Goal: Information Seeking & Learning: Learn about a topic

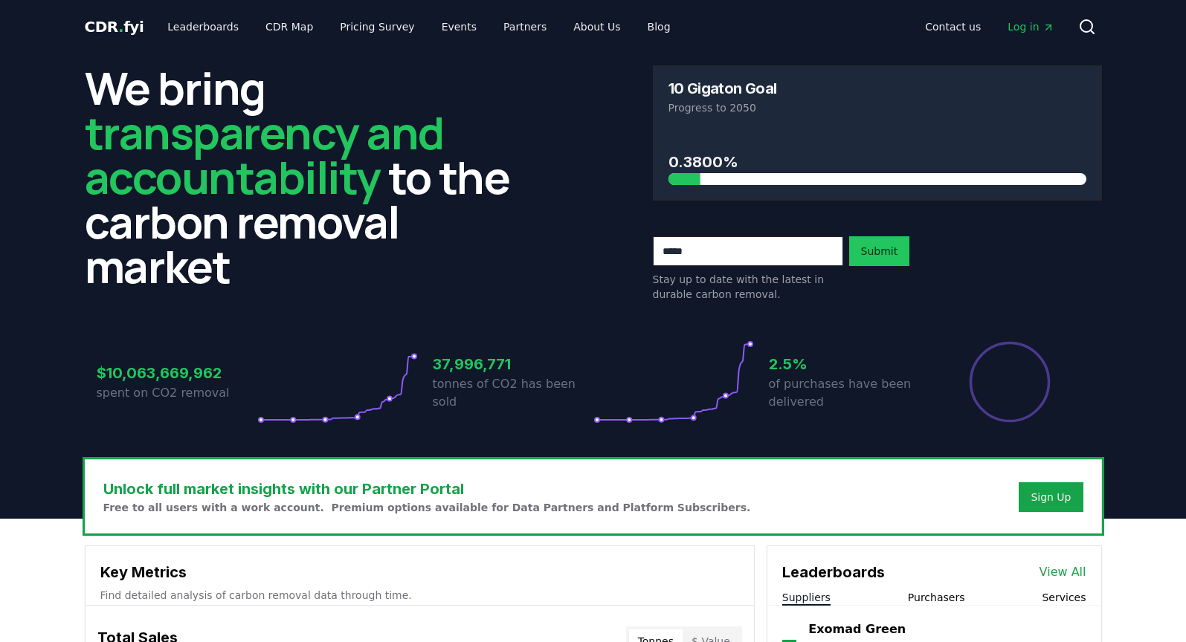
click at [568, 636] on div "Total Sales Tonnes $ Value" at bounding box center [420, 642] width 668 height 54
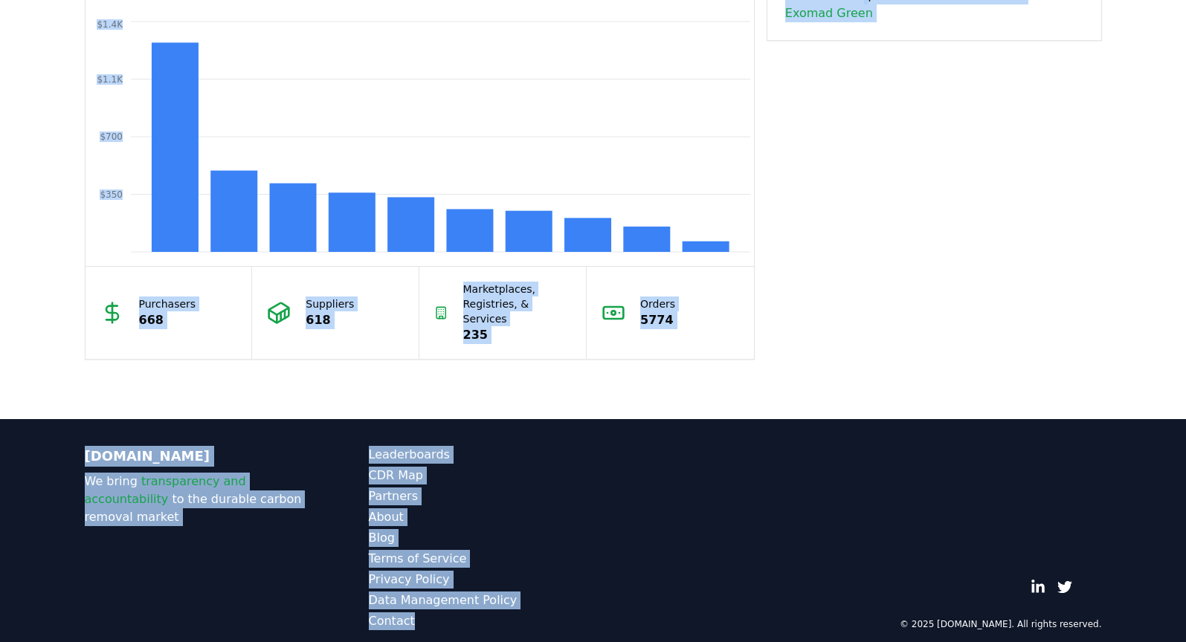
drag, startPoint x: 567, startPoint y: 639, endPoint x: 575, endPoint y: 691, distance: 52.7
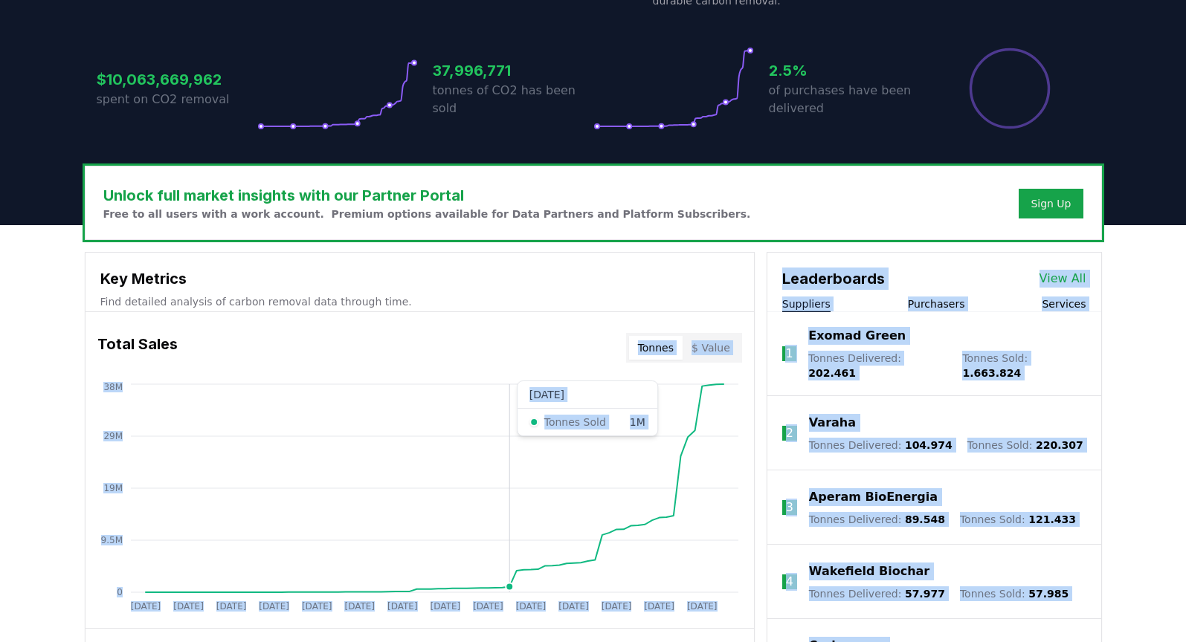
scroll to position [303, 0]
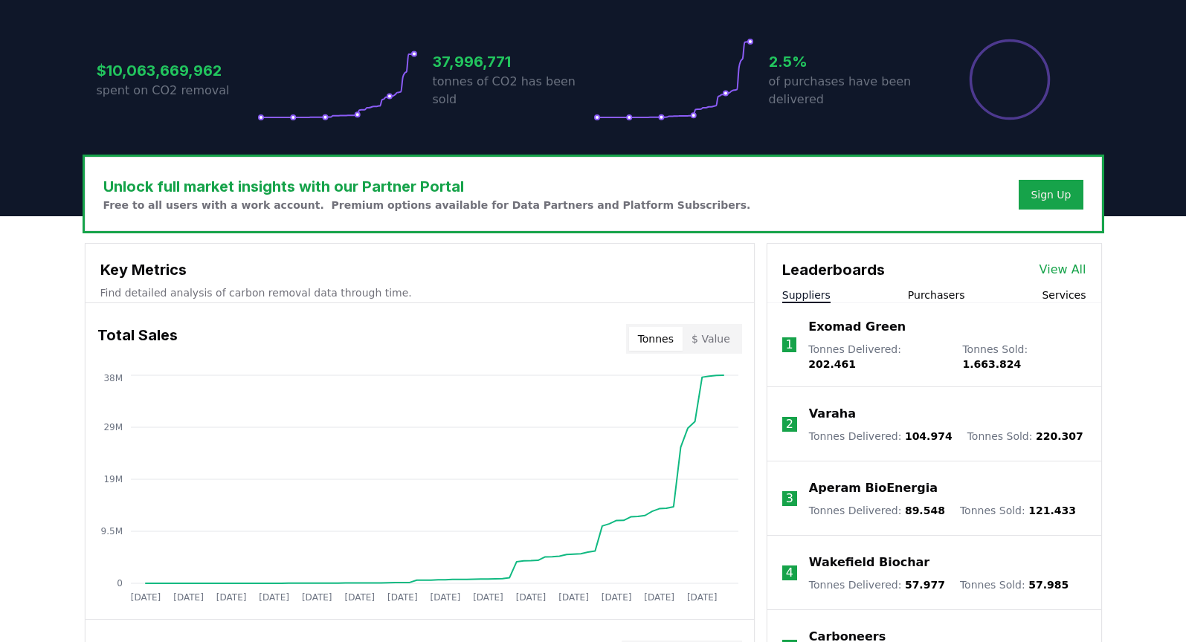
click at [1071, 272] on link "View All" at bounding box center [1062, 270] width 47 height 18
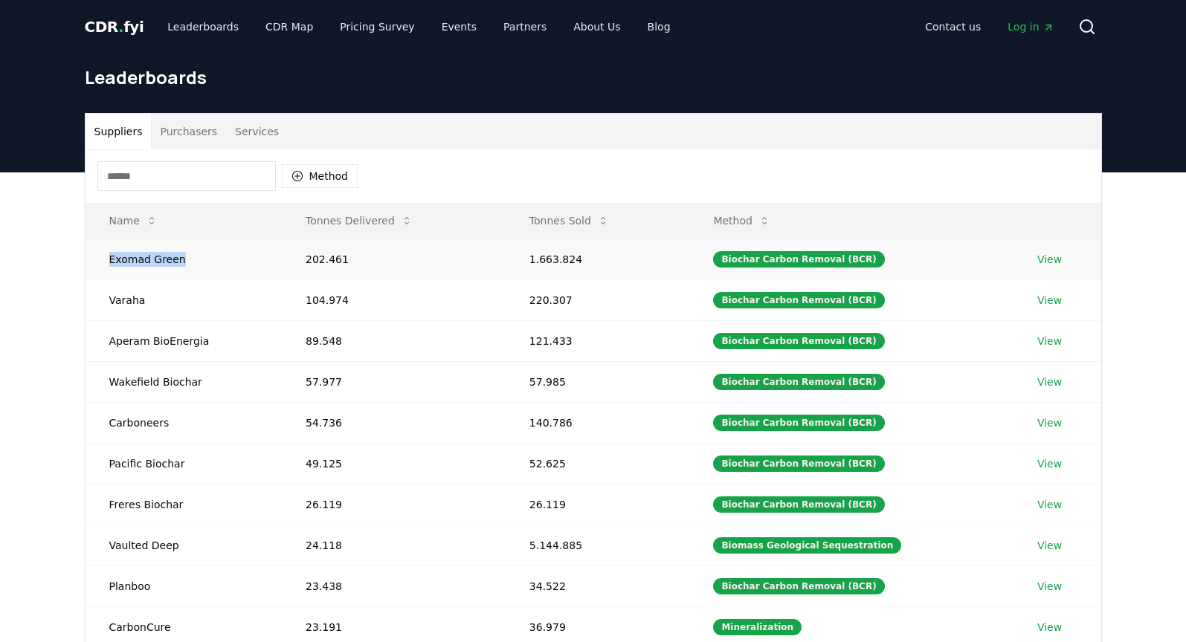
drag, startPoint x: 109, startPoint y: 259, endPoint x: 215, endPoint y: 260, distance: 105.6
click at [215, 260] on td "Exomad Green" at bounding box center [184, 259] width 196 height 41
drag, startPoint x: 527, startPoint y: 261, endPoint x: 639, endPoint y: 259, distance: 112.3
click at [639, 259] on td "1.663.824" at bounding box center [598, 259] width 184 height 41
drag, startPoint x: 373, startPoint y: 256, endPoint x: 277, endPoint y: 258, distance: 95.2
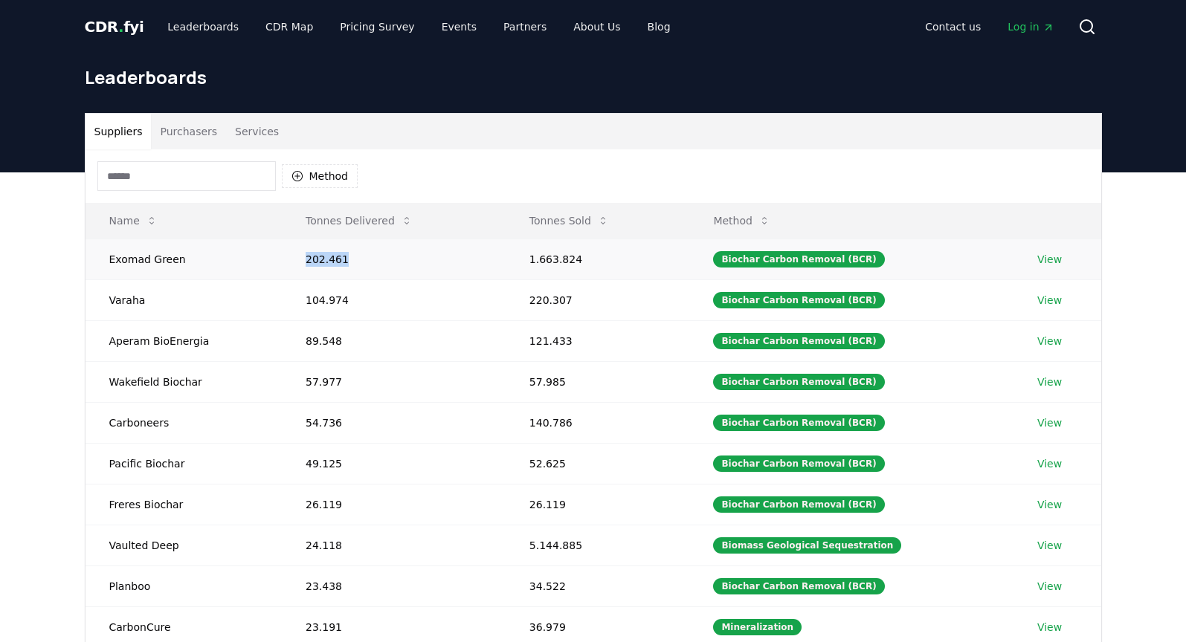
click at [277, 258] on tr "Exomad Green 202.461 1.663.824 Biochar Carbon Removal (BCR) View" at bounding box center [594, 259] width 1016 height 41
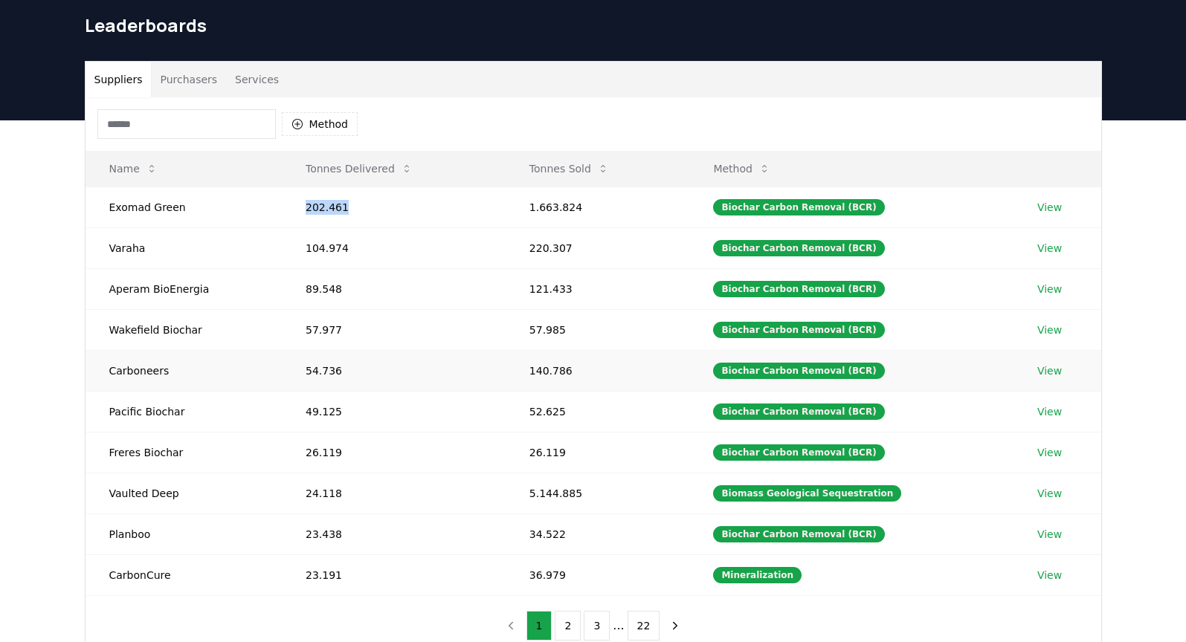
scroll to position [97, 0]
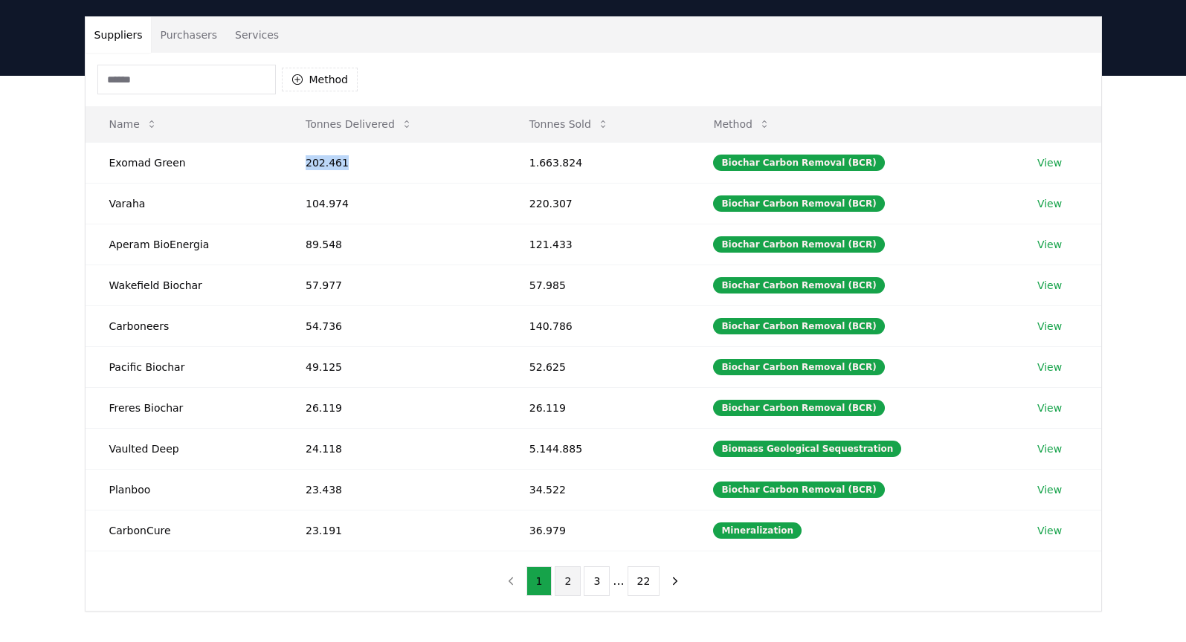
click at [568, 587] on button "2" at bounding box center [568, 582] width 26 height 30
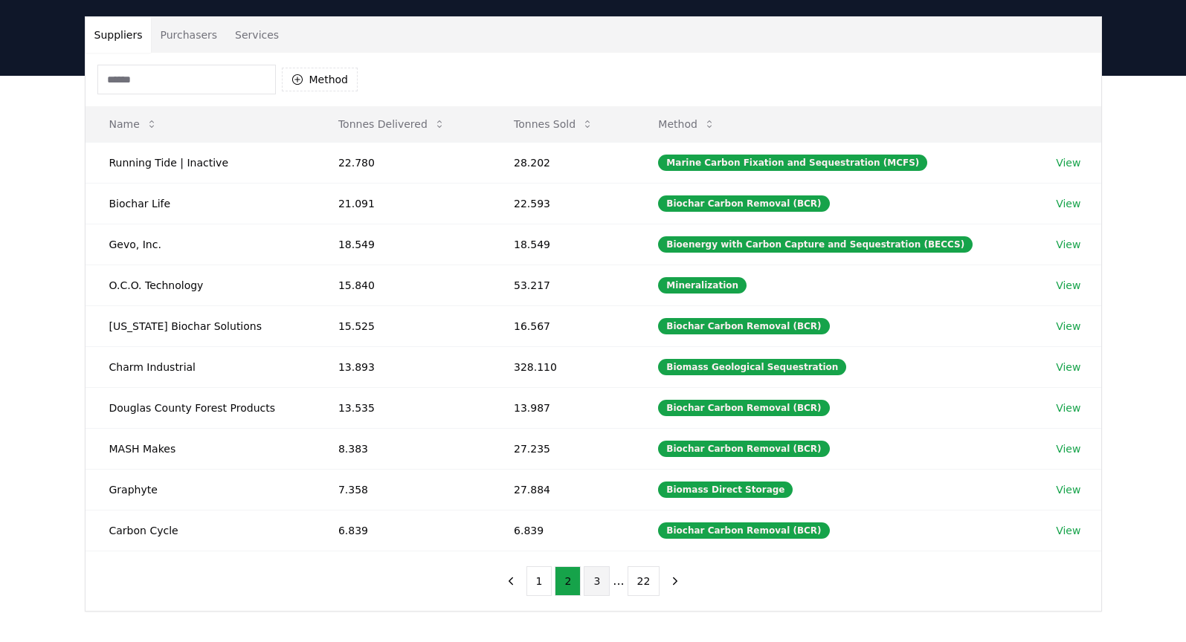
click at [603, 586] on button "3" at bounding box center [597, 582] width 26 height 30
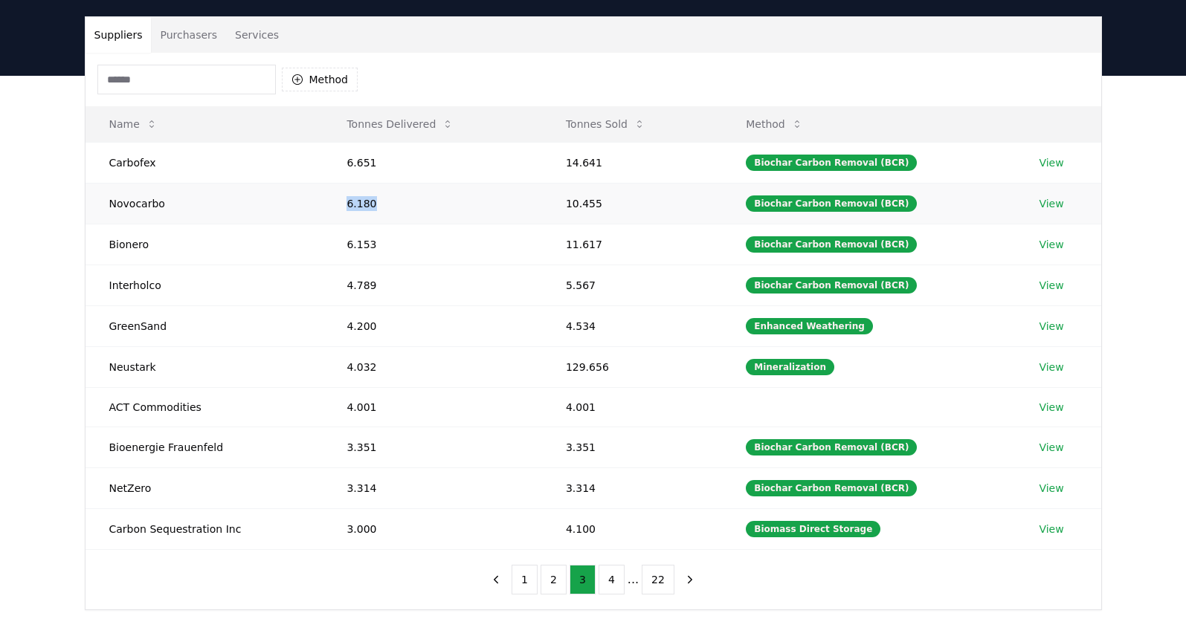
drag, startPoint x: 342, startPoint y: 207, endPoint x: 407, endPoint y: 212, distance: 64.8
click at [407, 212] on td "6.180" at bounding box center [432, 203] width 219 height 41
click at [610, 581] on button "4" at bounding box center [612, 580] width 26 height 30
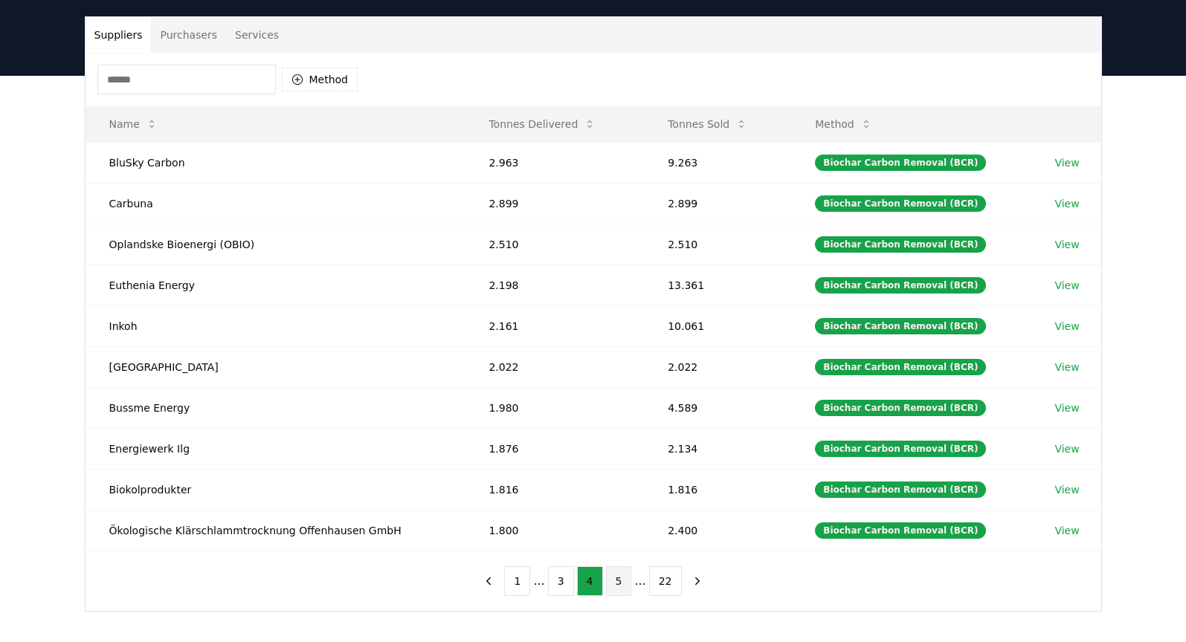
click at [622, 580] on button "5" at bounding box center [619, 582] width 26 height 30
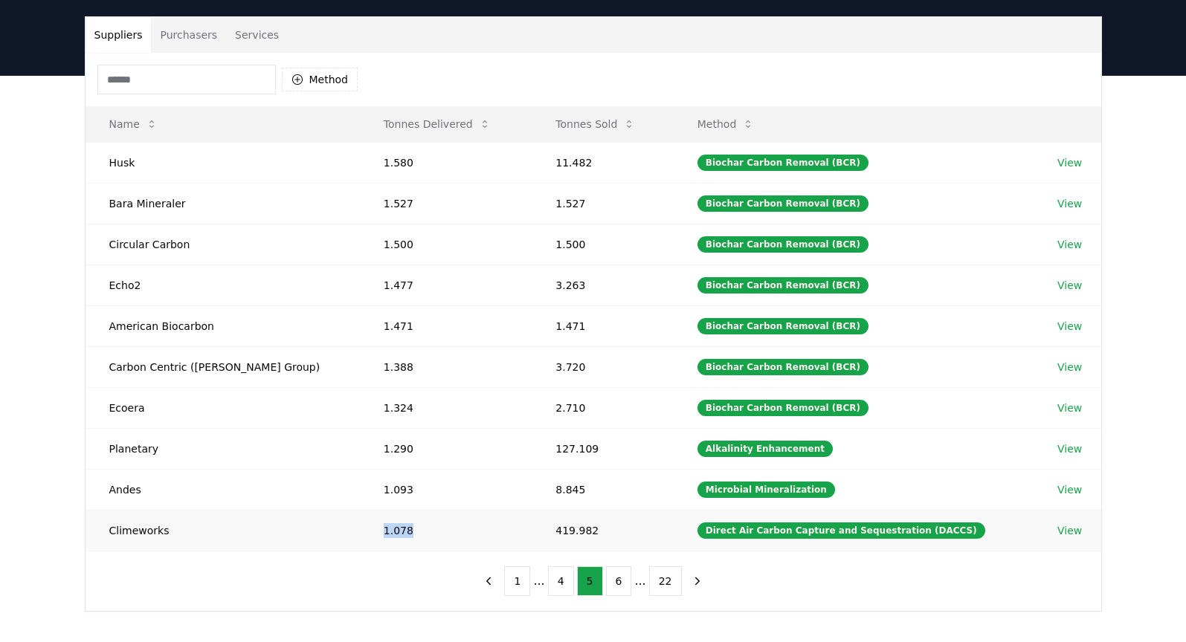
drag, startPoint x: 342, startPoint y: 532, endPoint x: 391, endPoint y: 529, distance: 49.1
click at [391, 529] on td "1.078" at bounding box center [446, 530] width 172 height 41
drag, startPoint x: 576, startPoint y: 532, endPoint x: 507, endPoint y: 533, distance: 69.2
click at [532, 533] on td "419.982" at bounding box center [602, 530] width 141 height 41
click at [622, 585] on button "6" at bounding box center [619, 582] width 26 height 30
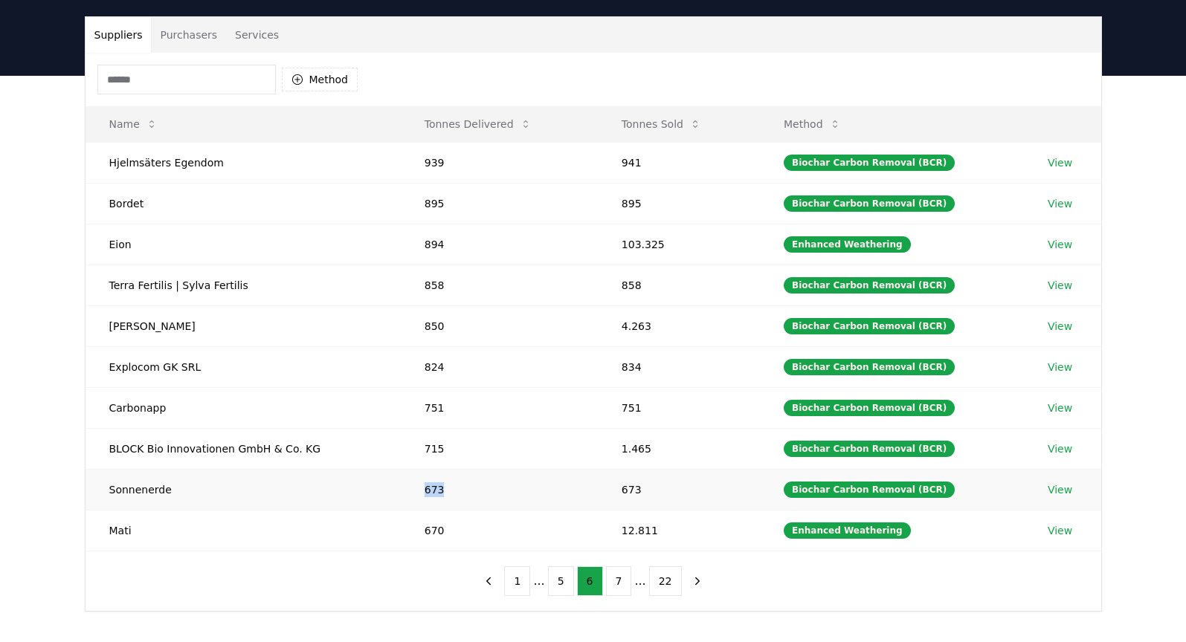
drag, startPoint x: 422, startPoint y: 491, endPoint x: 494, endPoint y: 490, distance: 72.1
click at [494, 490] on td "673" at bounding box center [499, 489] width 197 height 41
drag, startPoint x: 422, startPoint y: 447, endPoint x: 471, endPoint y: 448, distance: 48.4
click at [471, 448] on td "715" at bounding box center [499, 448] width 197 height 41
drag, startPoint x: 623, startPoint y: 450, endPoint x: 694, endPoint y: 453, distance: 71.4
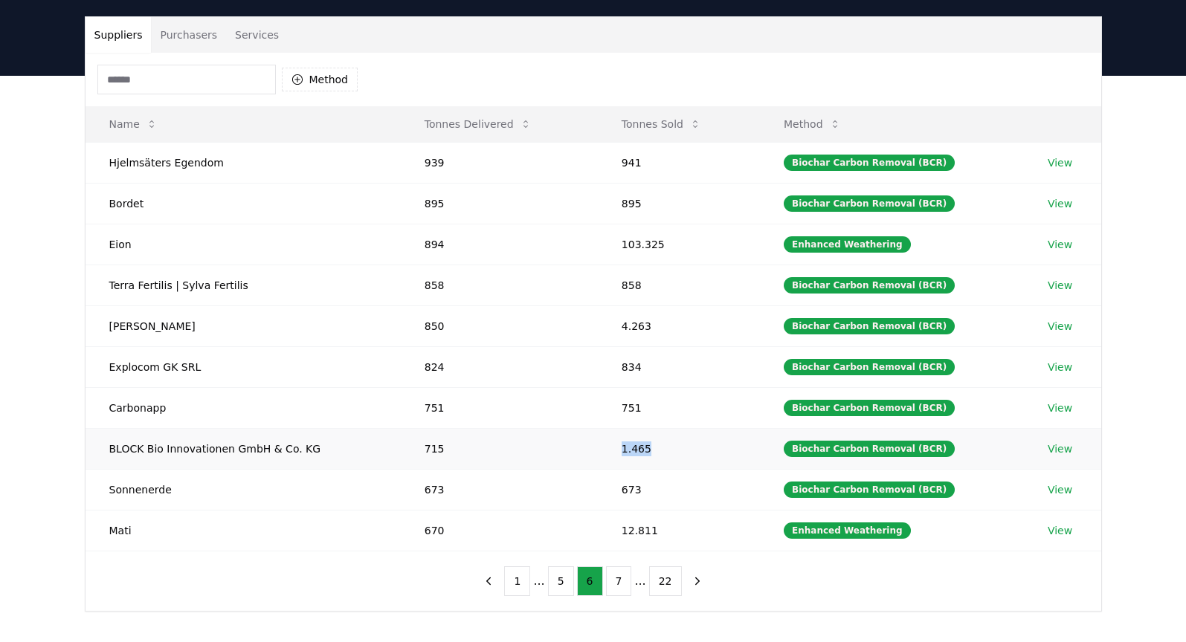
click at [694, 453] on td "1.465" at bounding box center [679, 448] width 162 height 41
click at [619, 586] on button "7" at bounding box center [619, 582] width 26 height 30
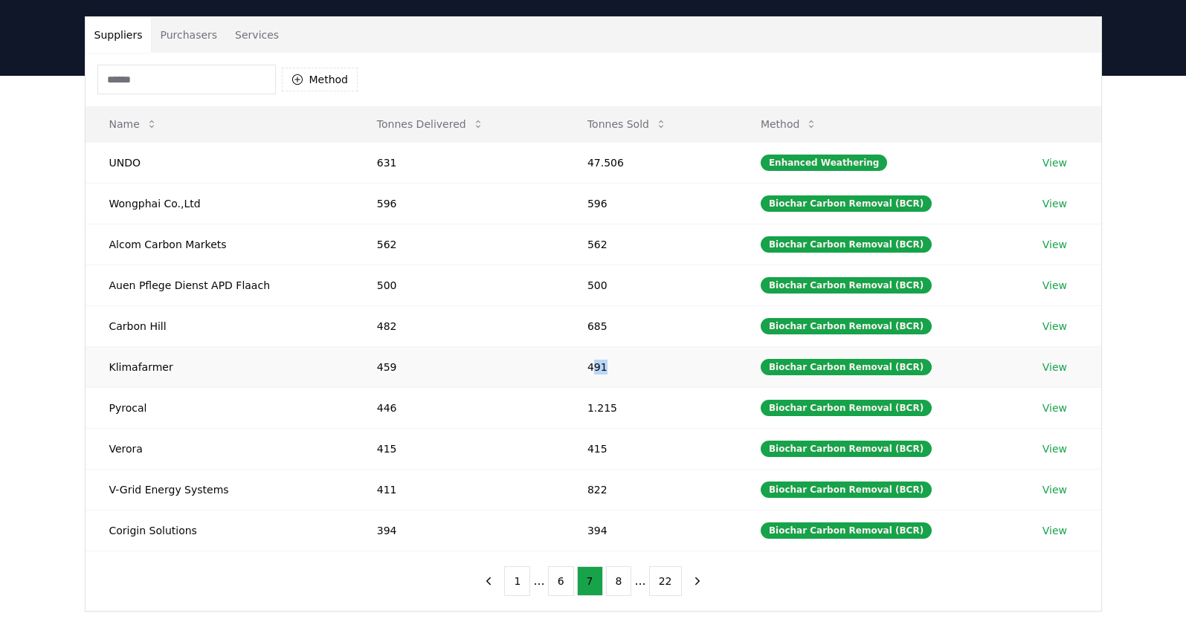
drag, startPoint x: 597, startPoint y: 365, endPoint x: 646, endPoint y: 369, distance: 49.2
click at [646, 369] on td "491" at bounding box center [650, 366] width 173 height 41
drag, startPoint x: 163, startPoint y: 364, endPoint x: 620, endPoint y: 364, distance: 457.3
click at [620, 364] on tr "Klimafarmer 459 491 Biochar Carbon Removal (BCR) View" at bounding box center [594, 366] width 1016 height 41
click at [614, 588] on button "8" at bounding box center [619, 582] width 26 height 30
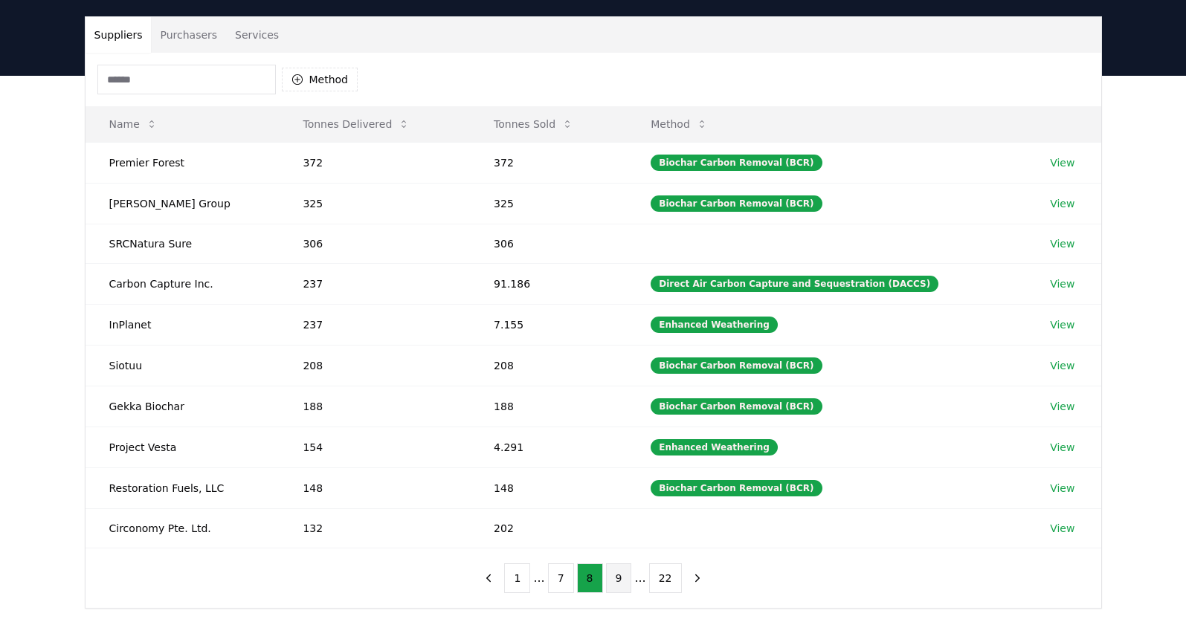
click at [619, 583] on button "9" at bounding box center [619, 579] width 26 height 30
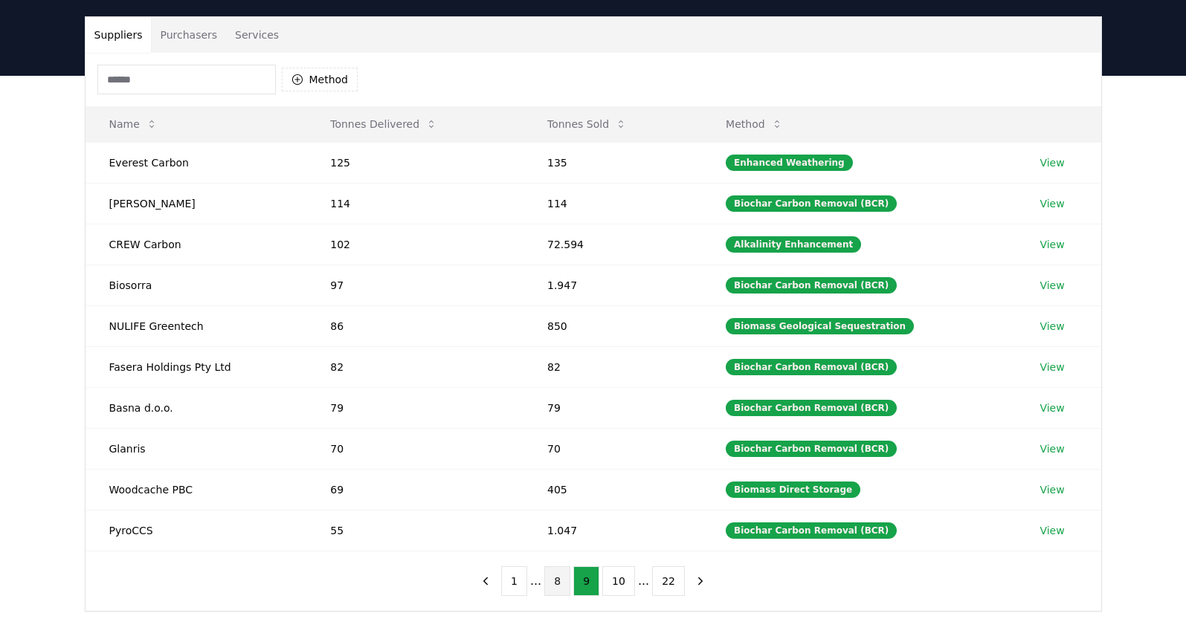
click at [555, 584] on button "8" at bounding box center [557, 582] width 26 height 30
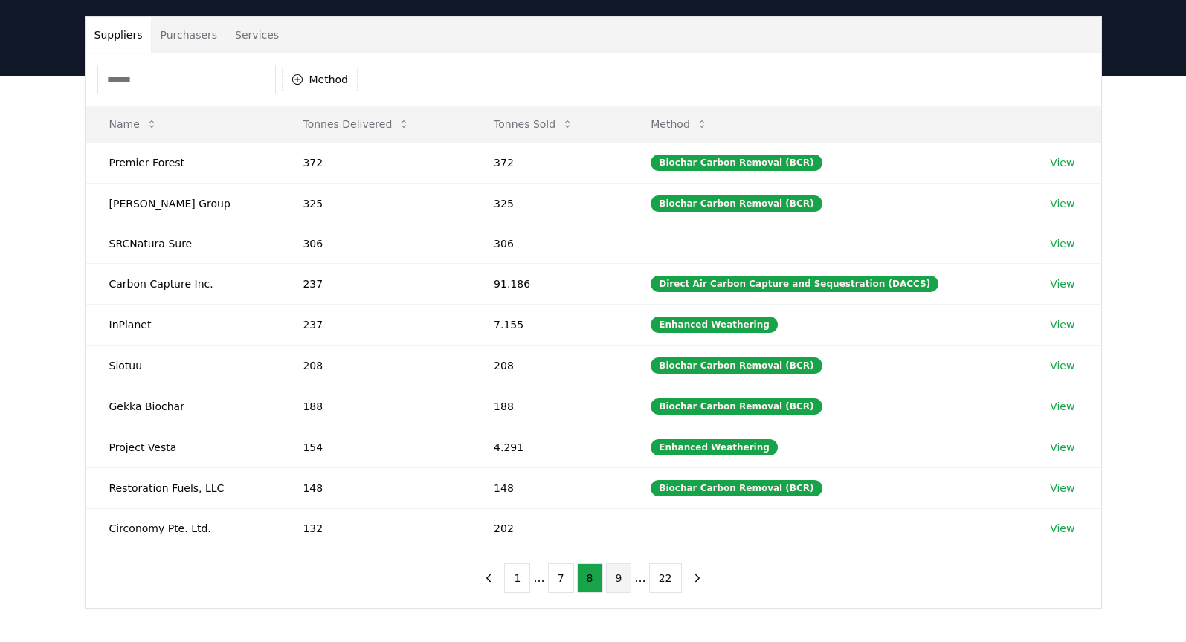
click at [620, 578] on button "9" at bounding box center [619, 579] width 26 height 30
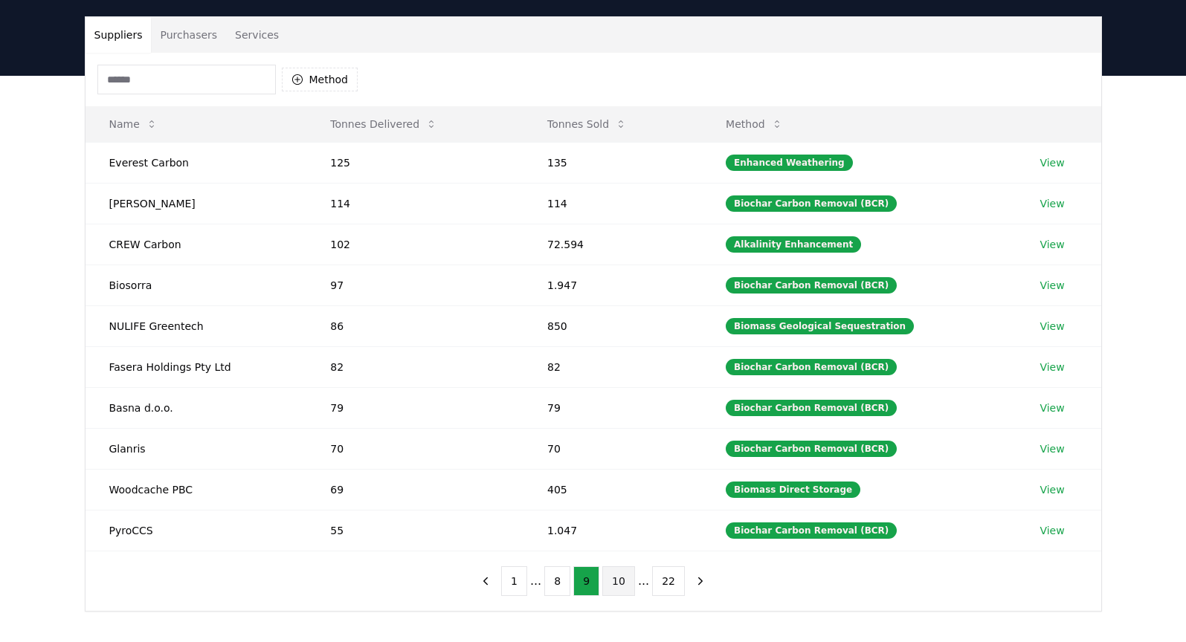
click at [621, 581] on button "10" at bounding box center [618, 582] width 33 height 30
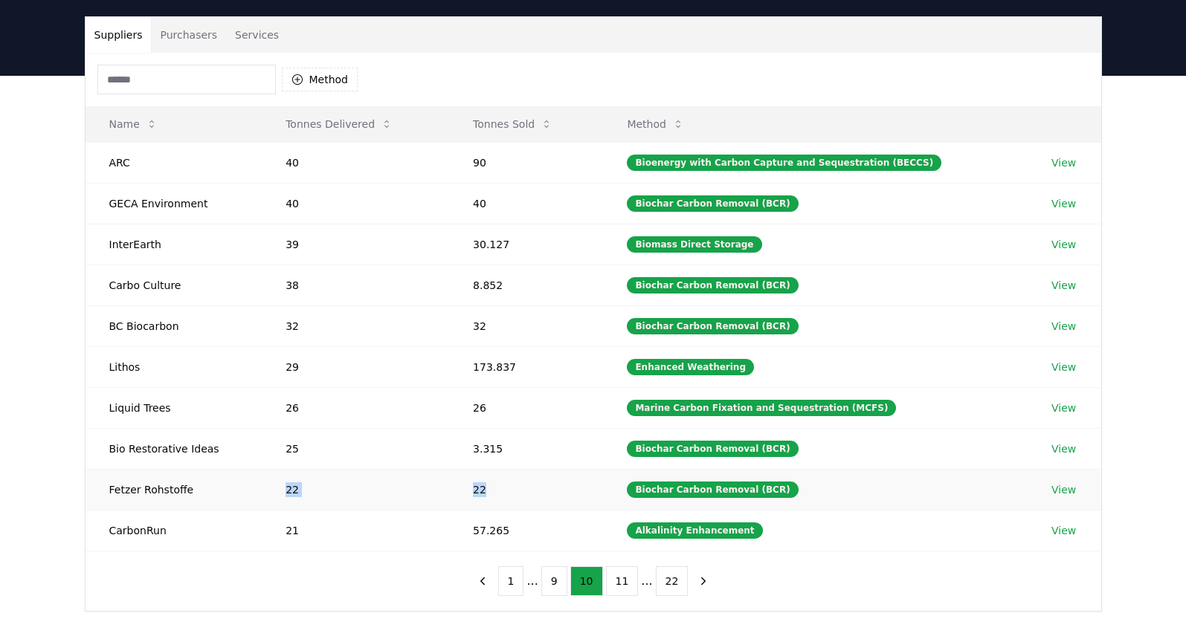
drag, startPoint x: 284, startPoint y: 488, endPoint x: 533, endPoint y: 493, distance: 249.1
click at [533, 493] on tr "Fetzer Rohstoffe 22 22 Biochar Carbon Removal (BCR) View" at bounding box center [594, 489] width 1016 height 41
click at [496, 488] on td "22" at bounding box center [526, 489] width 154 height 41
click at [251, 30] on button "Services" at bounding box center [257, 35] width 62 height 36
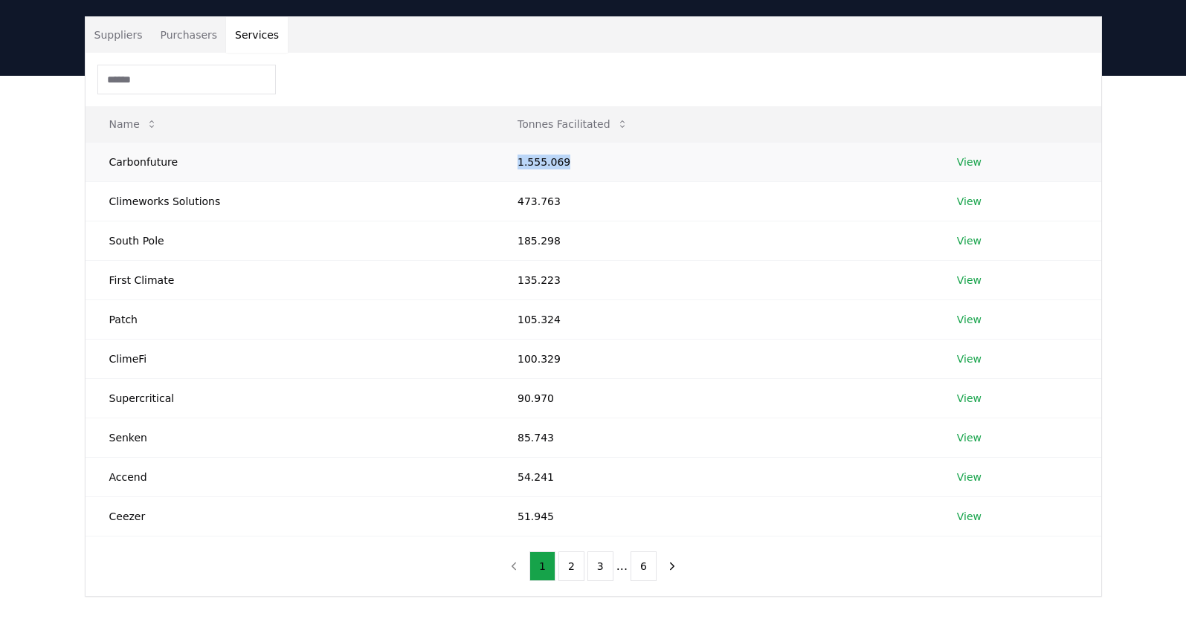
drag, startPoint x: 503, startPoint y: 164, endPoint x: 630, endPoint y: 161, distance: 126.5
click at [630, 161] on td "1.555.069" at bounding box center [713, 161] width 439 height 39
drag, startPoint x: 114, startPoint y: 239, endPoint x: 604, endPoint y: 236, distance: 490.0
click at [604, 236] on tr "South Pole 185.298 View" at bounding box center [594, 240] width 1016 height 39
click at [564, 241] on td "185.298" at bounding box center [713, 240] width 439 height 39
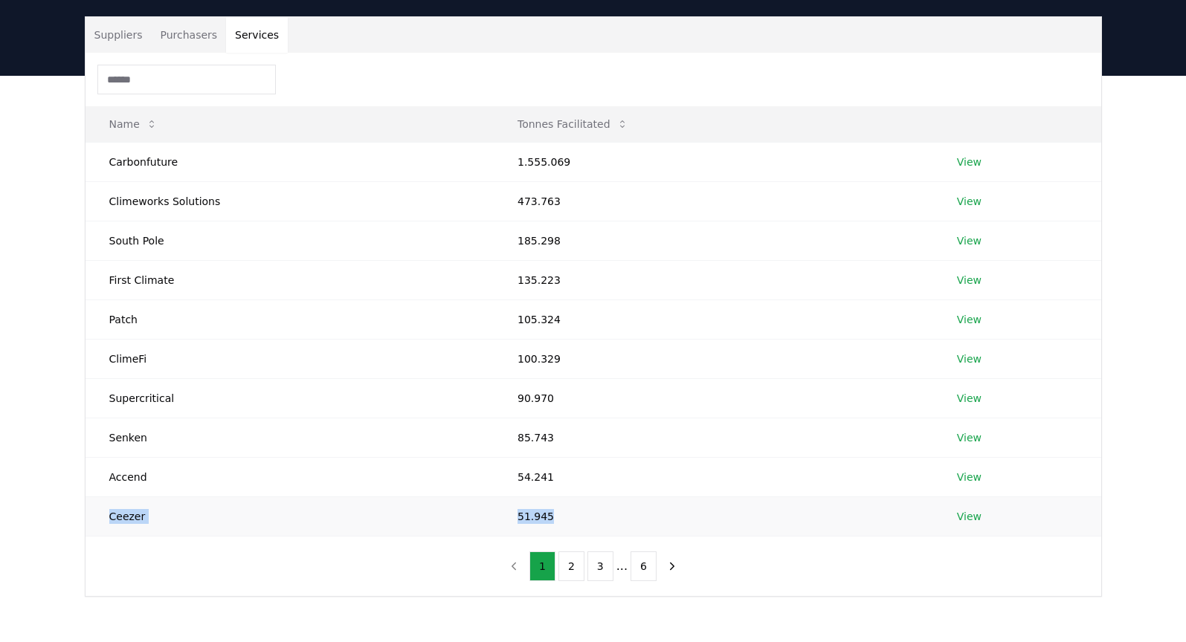
drag, startPoint x: 130, startPoint y: 515, endPoint x: 578, endPoint y: 516, distance: 448.3
click at [579, 516] on tr "Ceezer 51.945 View" at bounding box center [594, 516] width 1016 height 39
drag, startPoint x: 101, startPoint y: 442, endPoint x: 538, endPoint y: 445, distance: 437.2
click at [538, 445] on tr "Senken 85.743 View" at bounding box center [594, 437] width 1016 height 39
click at [567, 566] on button "2" at bounding box center [571, 567] width 26 height 30
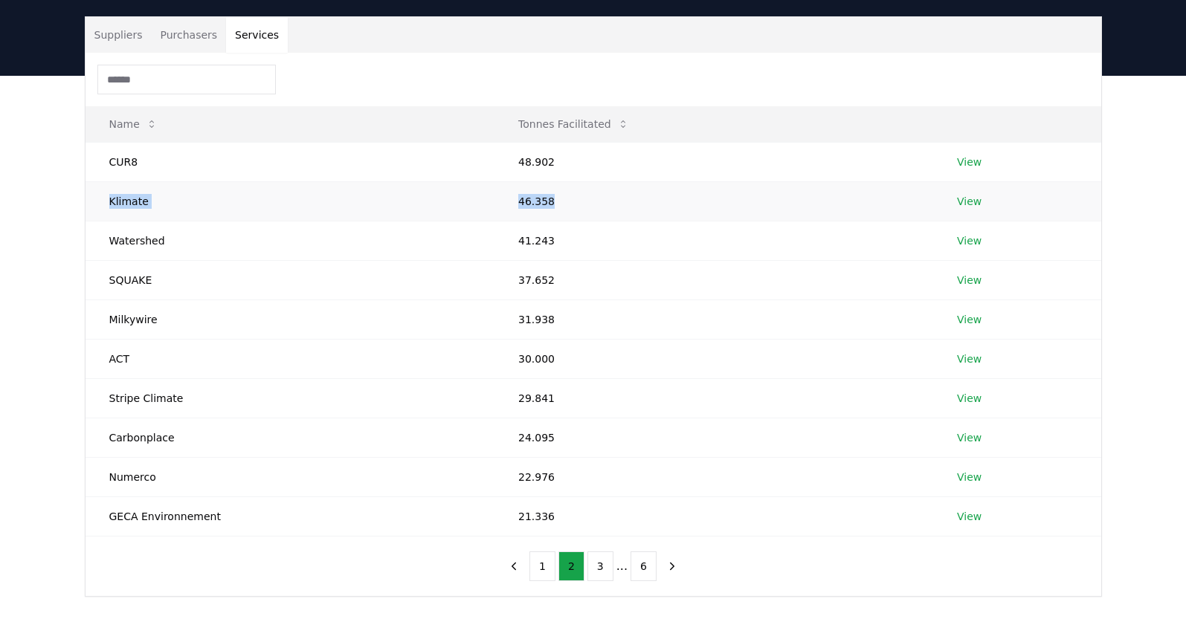
drag, startPoint x: 110, startPoint y: 201, endPoint x: 543, endPoint y: 207, distance: 432.8
click at [543, 207] on tr "Klimate 46.358 View" at bounding box center [594, 200] width 1016 height 39
click at [180, 36] on button "Purchasers" at bounding box center [188, 35] width 75 height 36
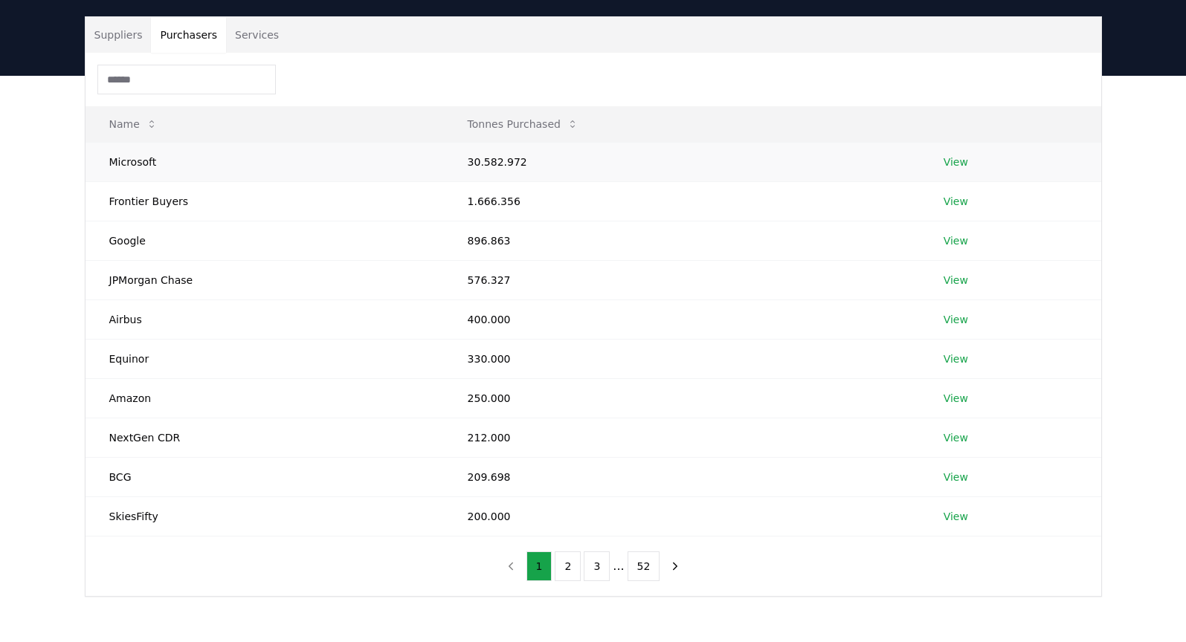
click at [960, 165] on link "View" at bounding box center [956, 162] width 25 height 15
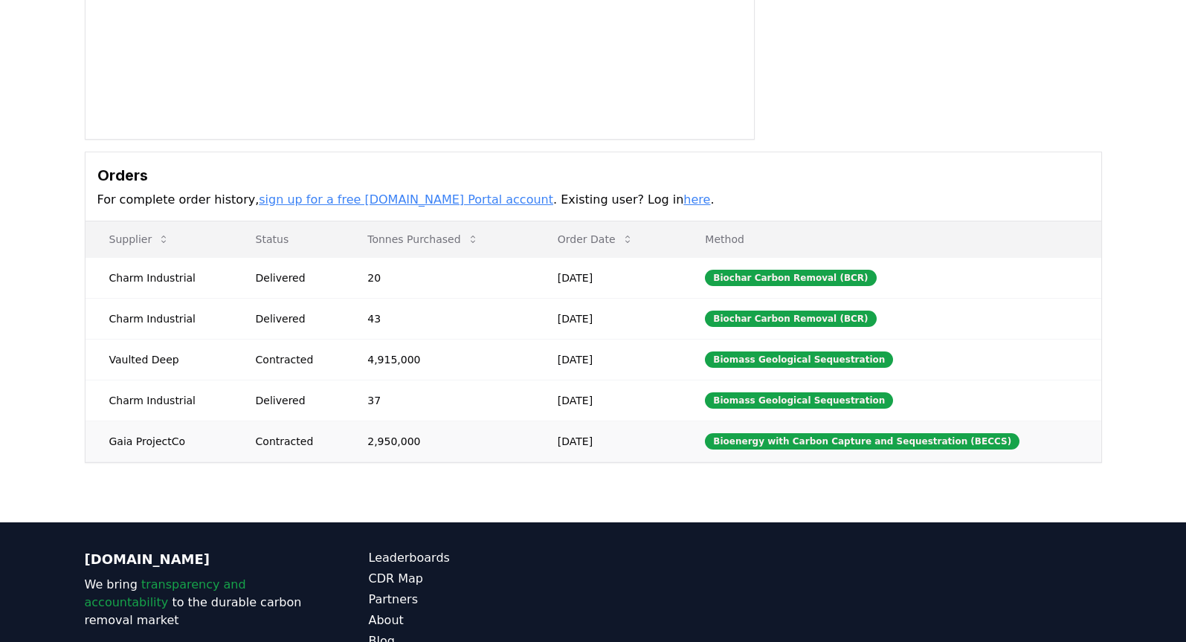
scroll to position [309, 0]
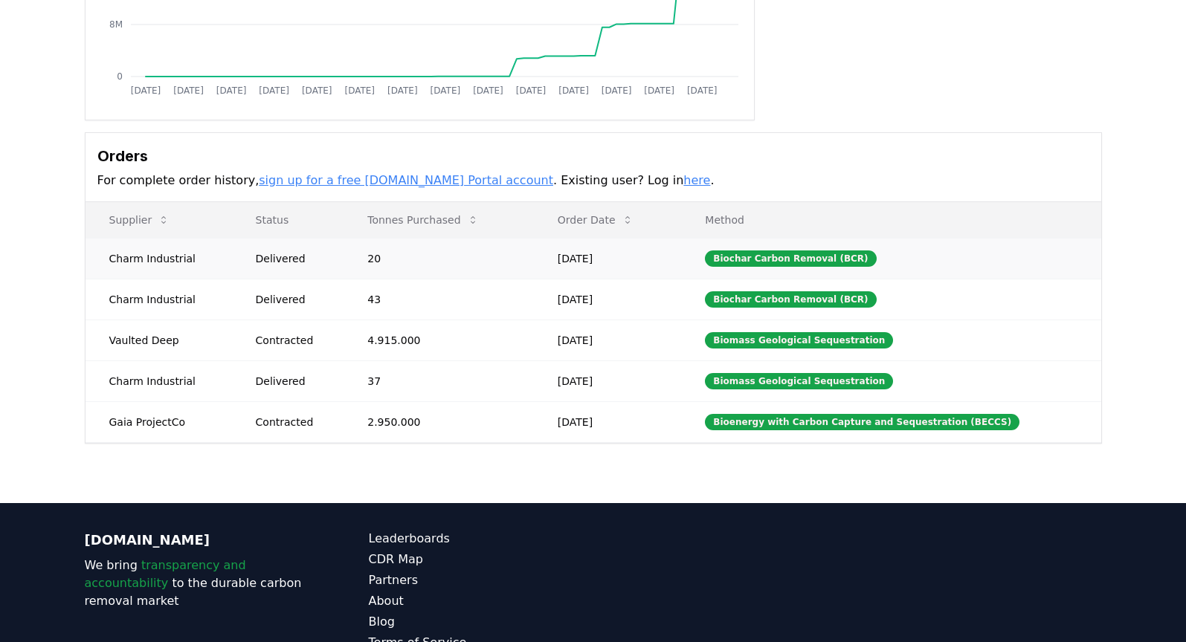
drag, startPoint x: 370, startPoint y: 257, endPoint x: 451, endPoint y: 262, distance: 80.5
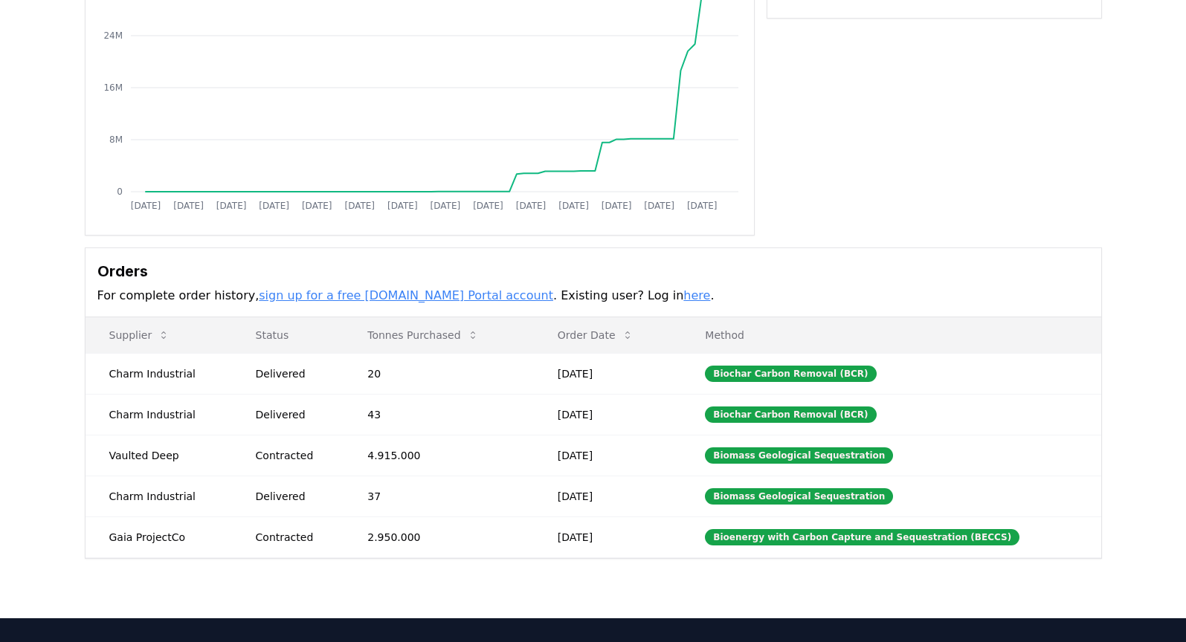
scroll to position [204, 0]
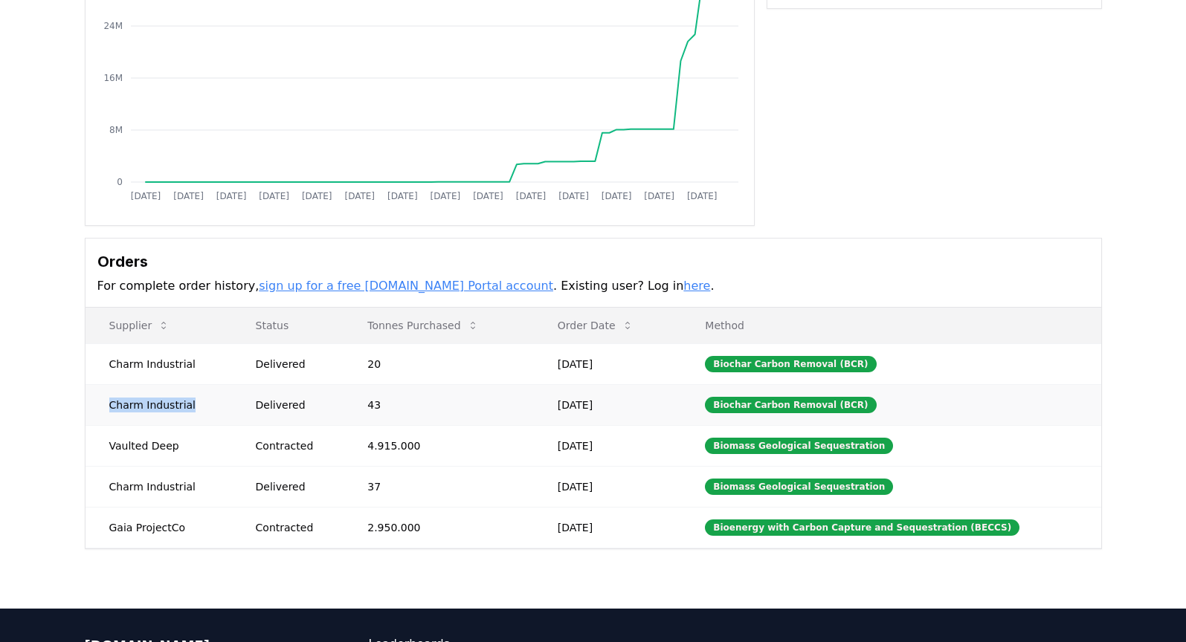
drag, startPoint x: 106, startPoint y: 405, endPoint x: 222, endPoint y: 401, distance: 116.1
click at [222, 401] on td "Charm Industrial" at bounding box center [159, 404] width 146 height 41
copy td "Charm Industrial"
